Goal: Task Accomplishment & Management: Use online tool/utility

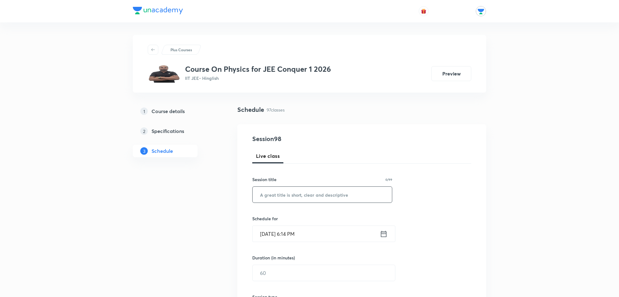
click at [264, 194] on input "text" at bounding box center [322, 195] width 139 height 16
type input "a"
type input "Atoms"
click at [361, 233] on input "[DATE] 6:14 PM" at bounding box center [316, 234] width 127 height 16
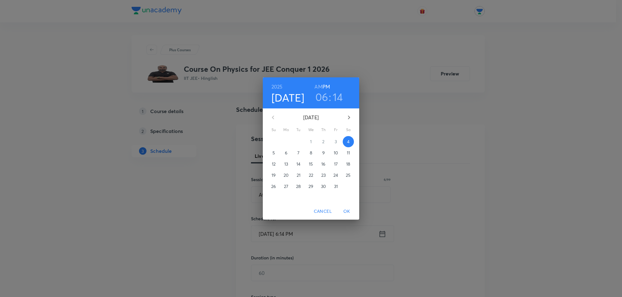
click at [273, 152] on p "5" at bounding box center [273, 153] width 2 height 6
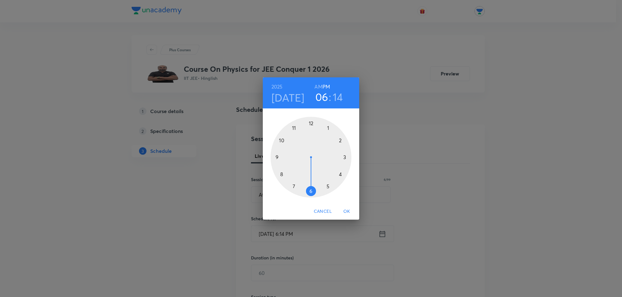
click at [283, 141] on div at bounding box center [311, 157] width 81 height 81
click at [311, 123] on div at bounding box center [311, 157] width 81 height 81
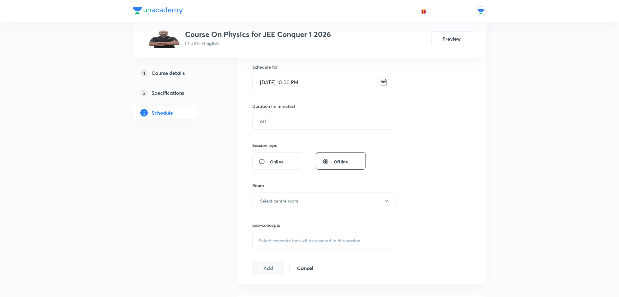
scroll to position [156, 0]
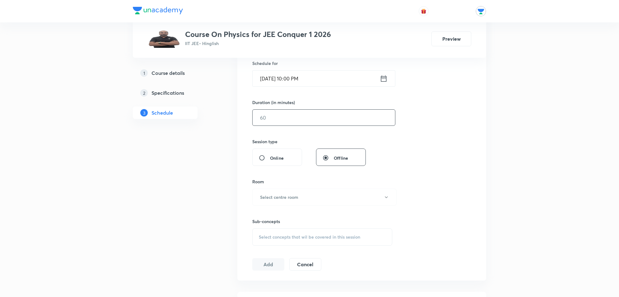
click at [270, 114] on input "text" at bounding box center [324, 118] width 142 height 16
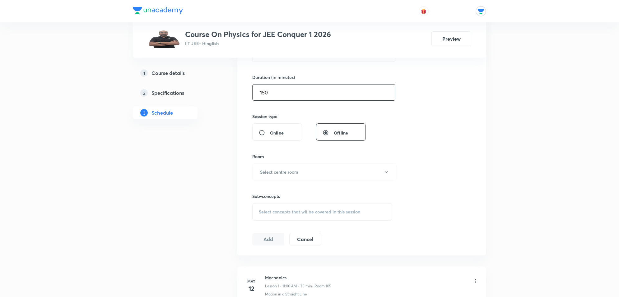
scroll to position [194, 0]
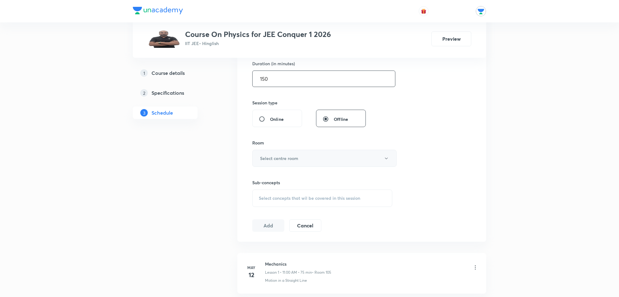
type input "150"
click at [293, 158] on h6 "Select centre room" at bounding box center [279, 158] width 38 height 7
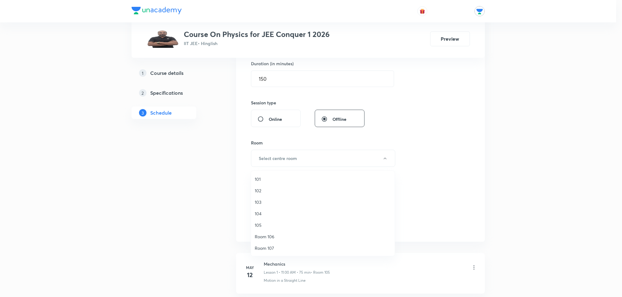
click at [257, 200] on span "103" at bounding box center [323, 202] width 136 height 7
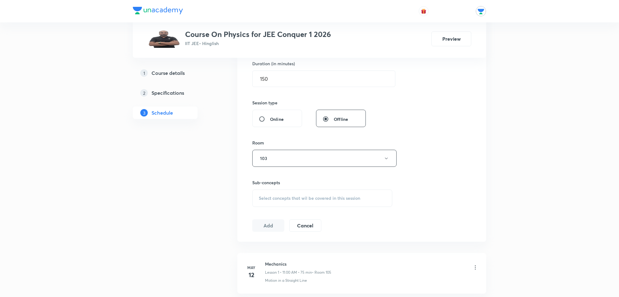
click at [282, 197] on span "Select concepts that wil be covered in this session" at bounding box center [309, 198] width 101 height 5
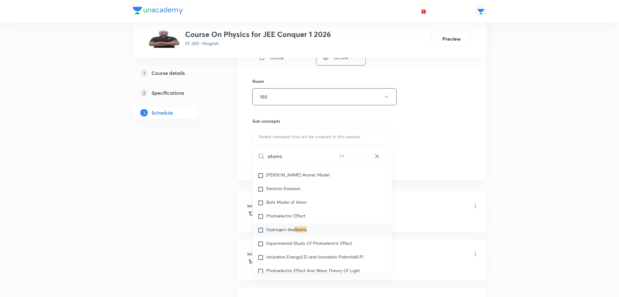
scroll to position [272, 0]
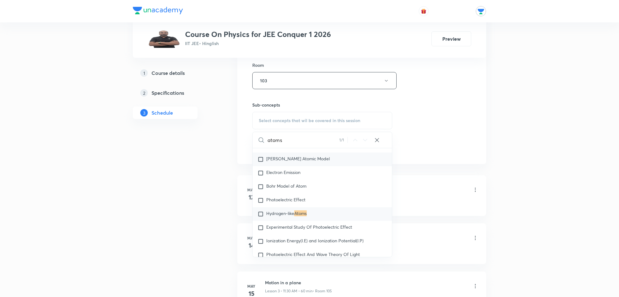
type input "atoms"
click at [261, 163] on input "checkbox" at bounding box center [262, 159] width 9 height 6
checkbox input "true"
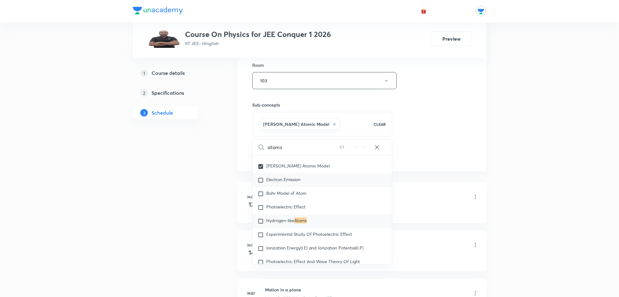
click at [262, 184] on input "checkbox" at bounding box center [262, 180] width 9 height 6
checkbox input "true"
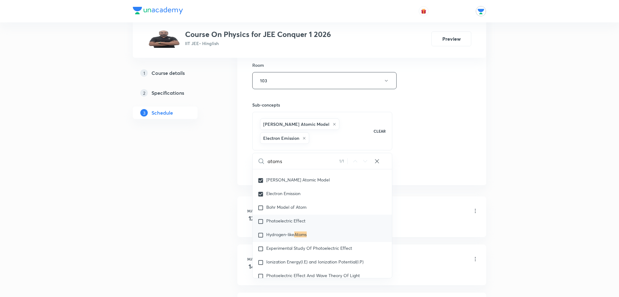
drag, startPoint x: 261, startPoint y: 208, endPoint x: 257, endPoint y: 223, distance: 15.9
click at [261, 198] on input "checkbox" at bounding box center [262, 194] width 9 height 6
checkbox input "false"
checkbox input "true"
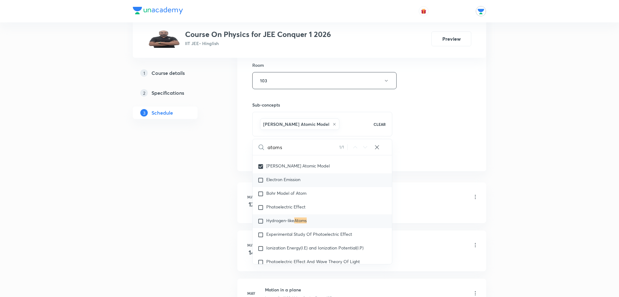
click at [265, 184] on input "checkbox" at bounding box center [262, 180] width 9 height 6
checkbox input "true"
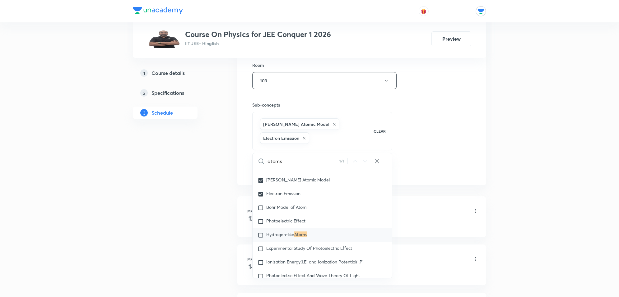
click at [290, 161] on input "atoms" at bounding box center [304, 161] width 72 height 16
type input "atom"
checkbox input "true"
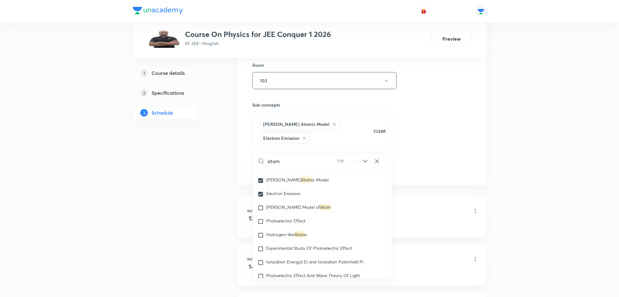
checkbox input "true"
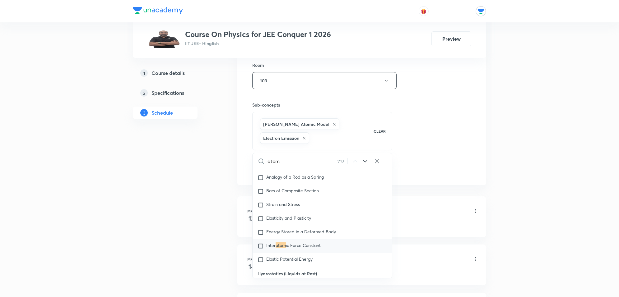
scroll to position [3217, 0]
type input "atom"
click at [303, 139] on icon at bounding box center [304, 139] width 4 height 4
checkbox input "true"
checkbox input "false"
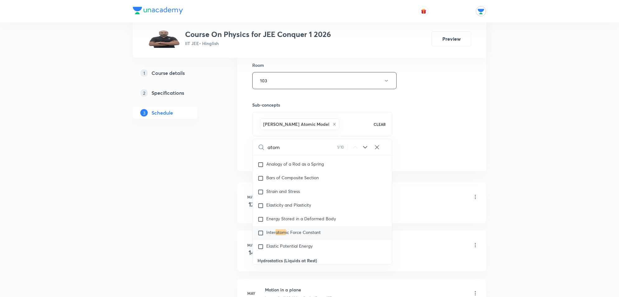
click at [333, 123] on icon at bounding box center [335, 125] width 4 height 4
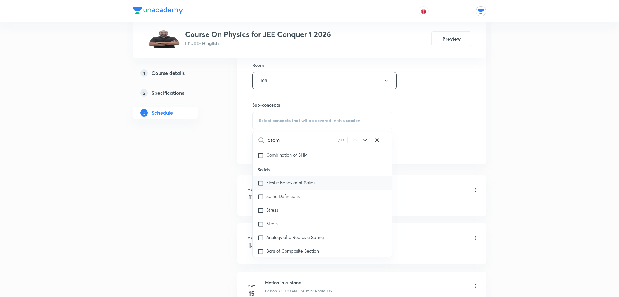
scroll to position [3139, 0]
click at [366, 139] on icon at bounding box center [364, 140] width 7 height 7
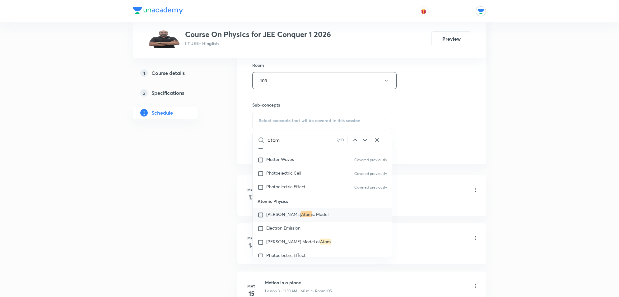
scroll to position [8947, 0]
click at [261, 217] on input "checkbox" at bounding box center [262, 214] width 9 height 6
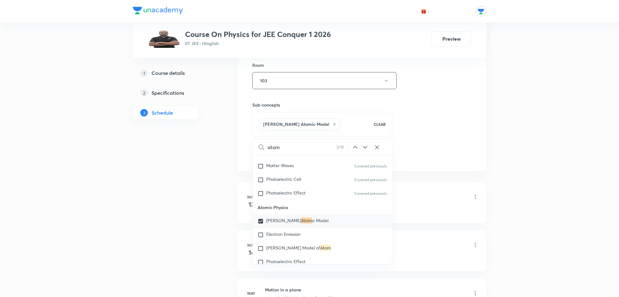
click at [261, 225] on input "checkbox" at bounding box center [262, 221] width 9 height 6
checkbox input "false"
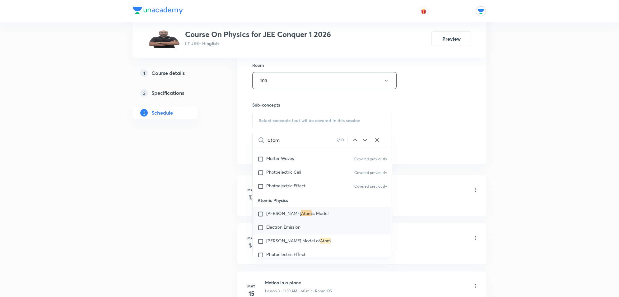
click at [262, 231] on input "checkbox" at bounding box center [262, 228] width 9 height 6
checkbox input "true"
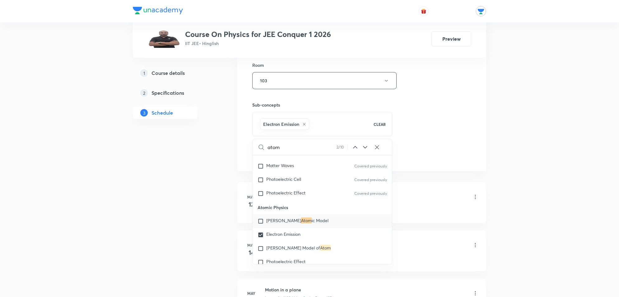
click at [267, 228] on div "[PERSON_NAME] Atom ic Model" at bounding box center [322, 222] width 139 height 14
checkbox input "true"
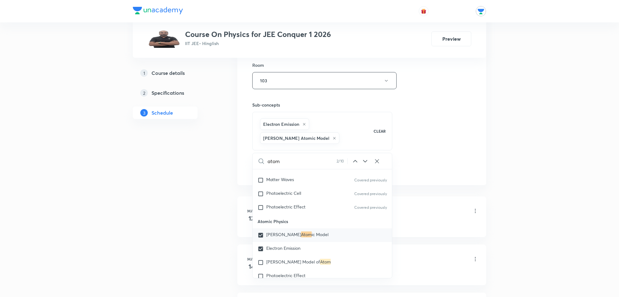
scroll to position [9025, 0]
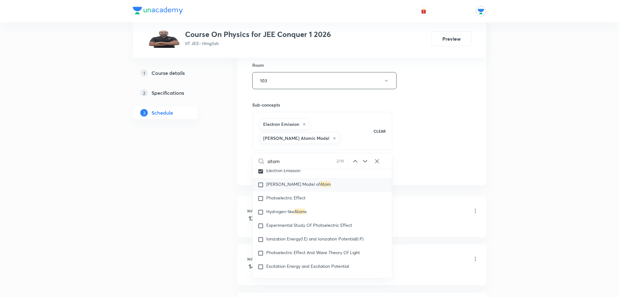
click at [266, 188] on input "checkbox" at bounding box center [262, 185] width 9 height 6
checkbox input "true"
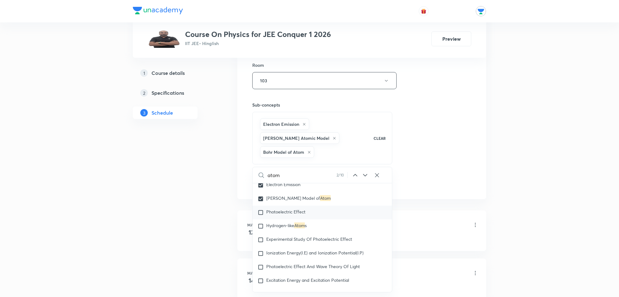
click at [266, 216] on input "checkbox" at bounding box center [262, 213] width 9 height 6
checkbox input "true"
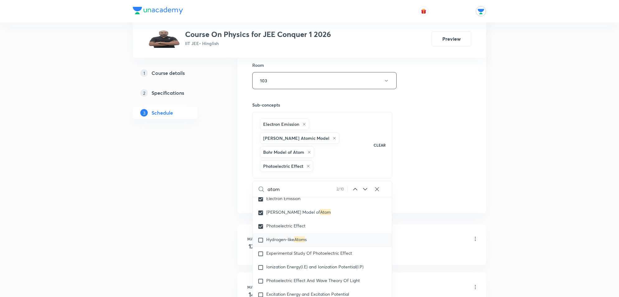
click at [267, 243] on span "Hydrogen-like" at bounding box center [280, 240] width 28 height 6
checkbox input "true"
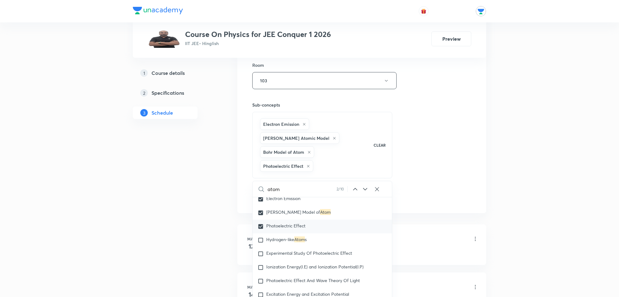
checkbox input "true"
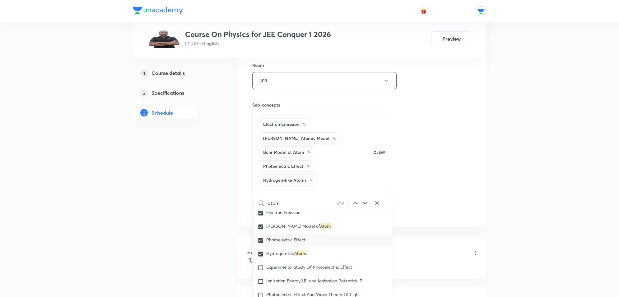
scroll to position [9064, 0]
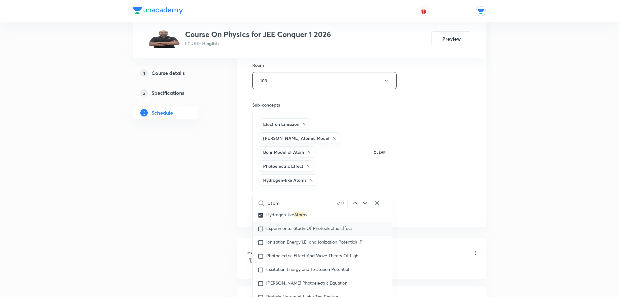
click at [269, 231] on span "Experimental Study Of Photoelectric Effect" at bounding box center [309, 229] width 86 height 6
checkbox input "true"
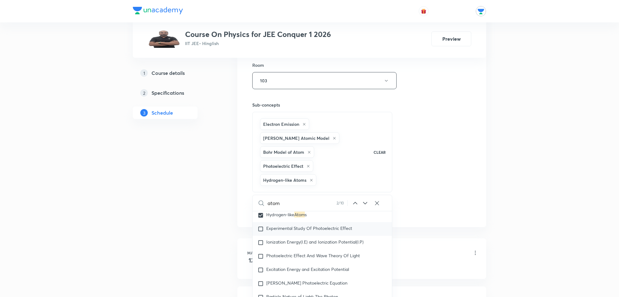
checkbox input "true"
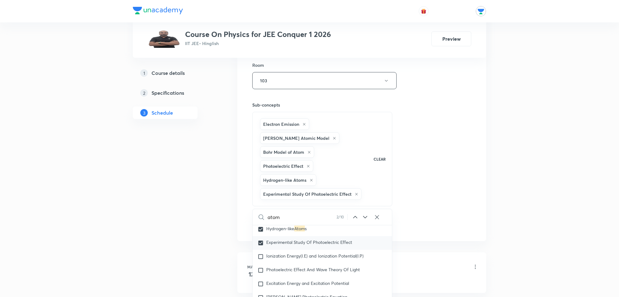
click at [260, 246] on input "checkbox" at bounding box center [262, 243] width 9 height 6
checkbox input "false"
checkbox input "true"
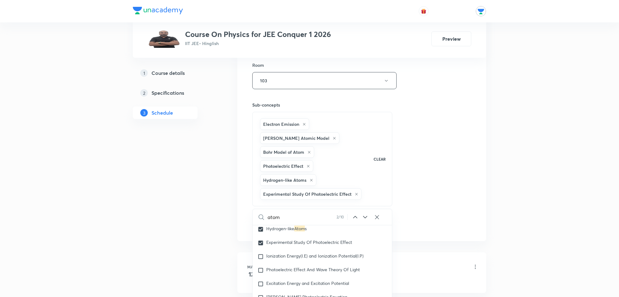
checkbox input "true"
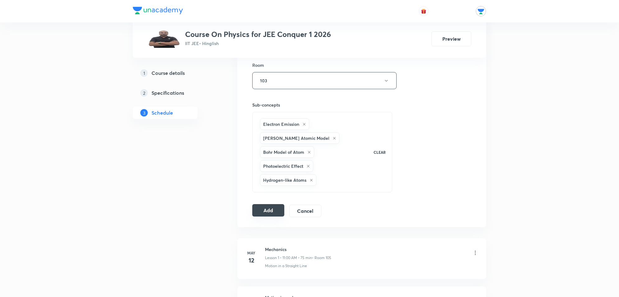
click at [260, 212] on button "Add" at bounding box center [268, 210] width 32 height 12
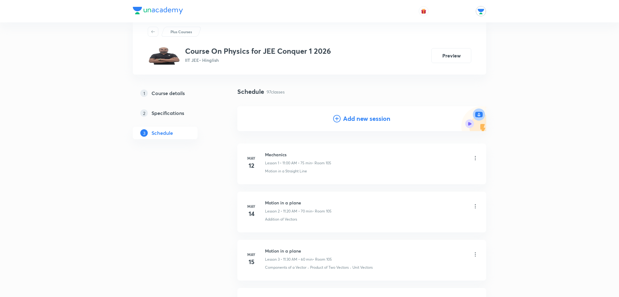
scroll to position [0, 0]
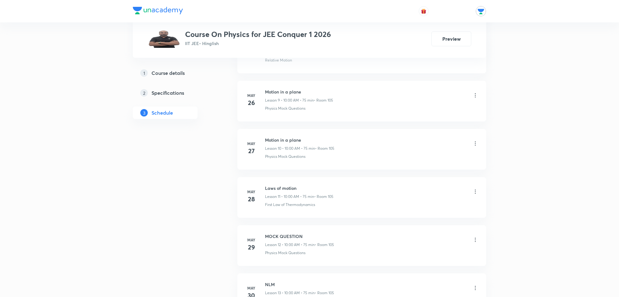
drag, startPoint x: 525, startPoint y: 131, endPoint x: 526, endPoint y: 123, distance: 7.5
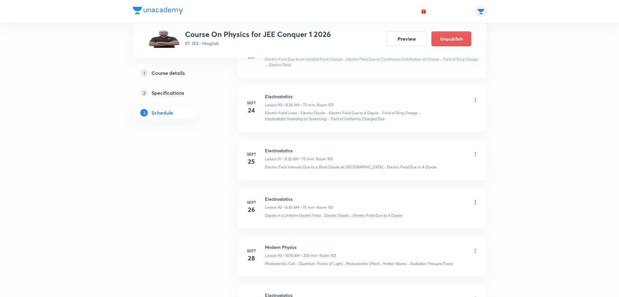
scroll to position [4408, 0]
